Goal: Book appointment/travel/reservation

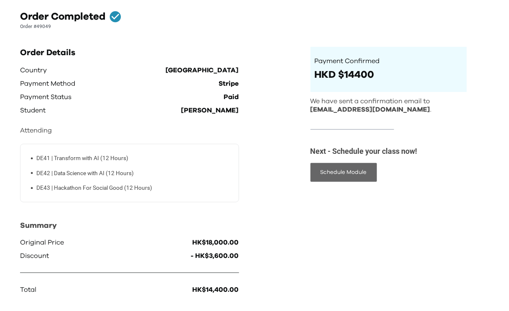
click at [349, 175] on button "Schedule Module" at bounding box center [343, 172] width 66 height 19
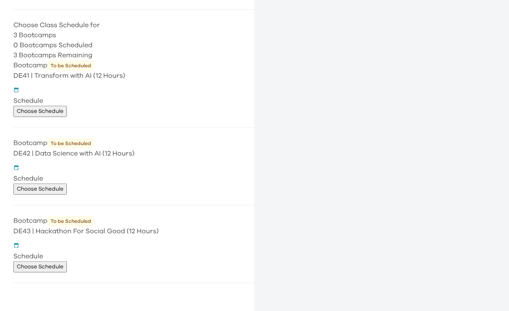
scroll to position [135, 0]
click at [64, 116] on p "Choose Schedule" at bounding box center [40, 111] width 47 height 9
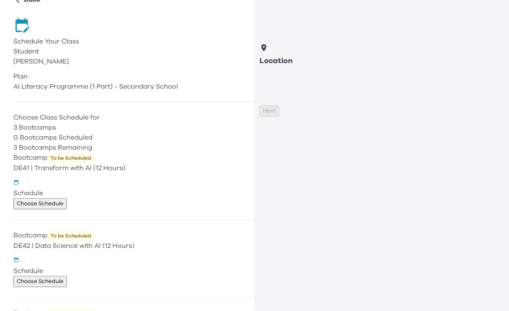
scroll to position [0, 0]
